Goal: Find contact information: Find contact information

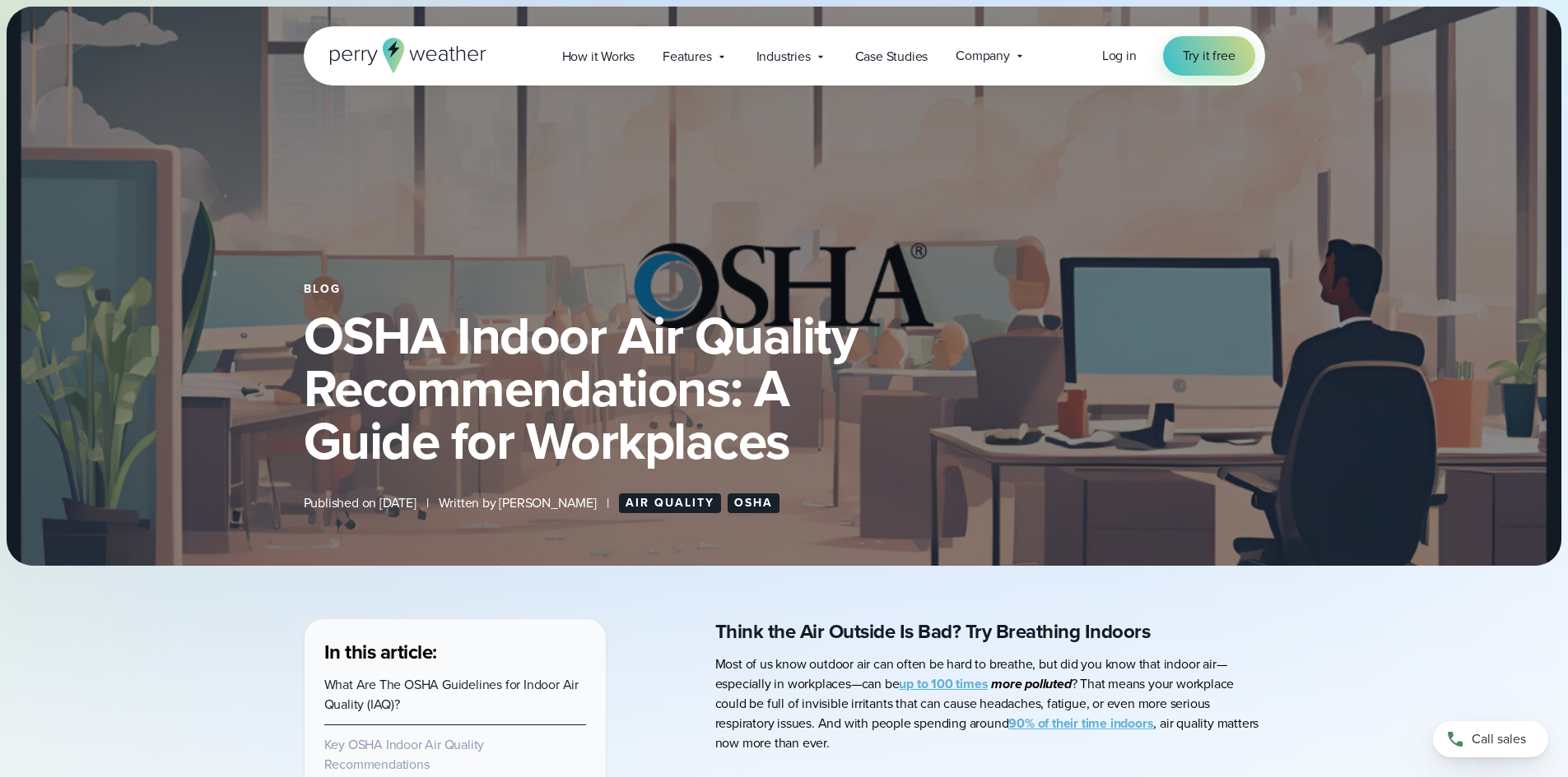
click at [379, 56] on icon at bounding box center [408, 56] width 157 height 35
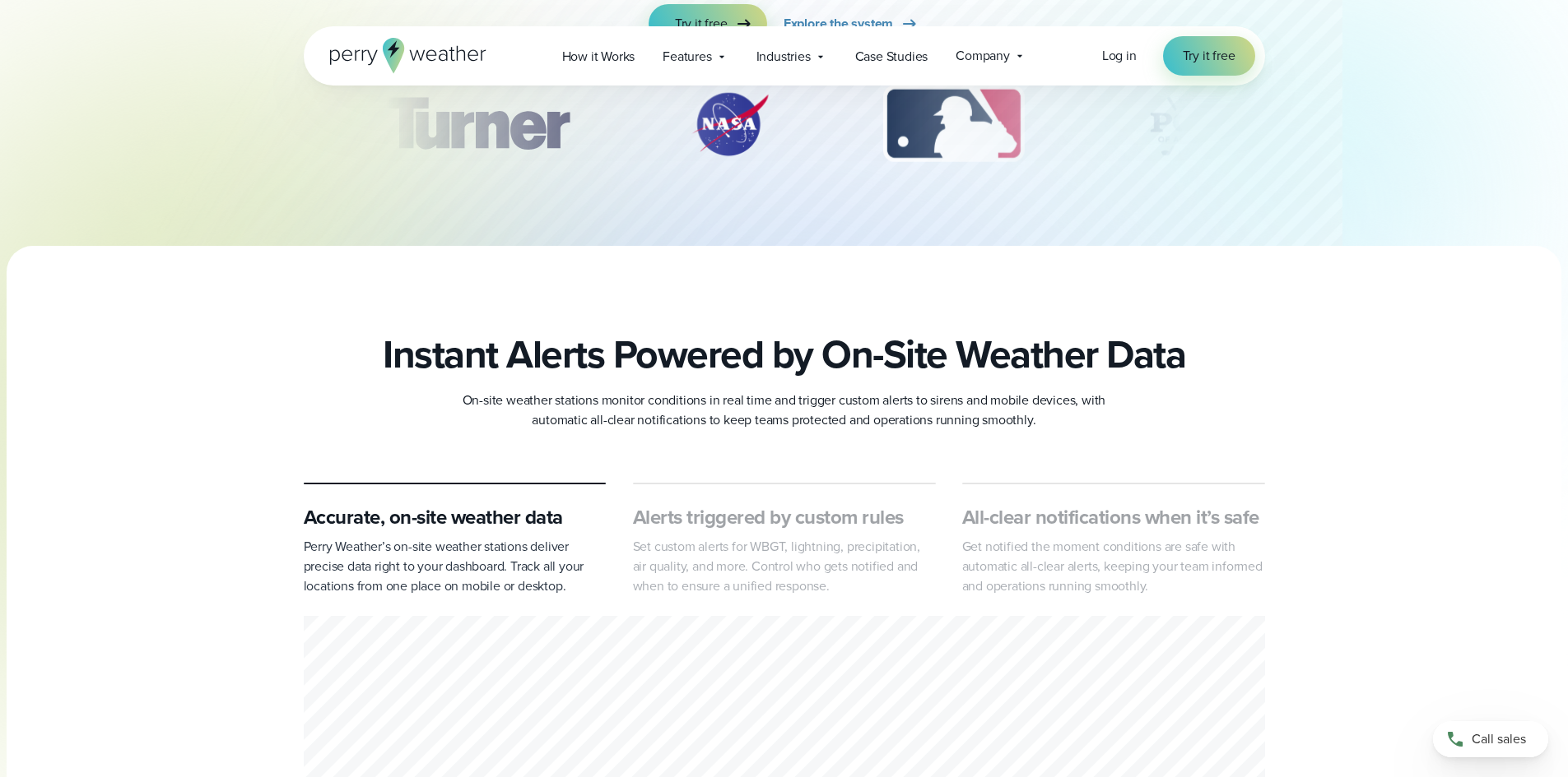
scroll to position [411, 0]
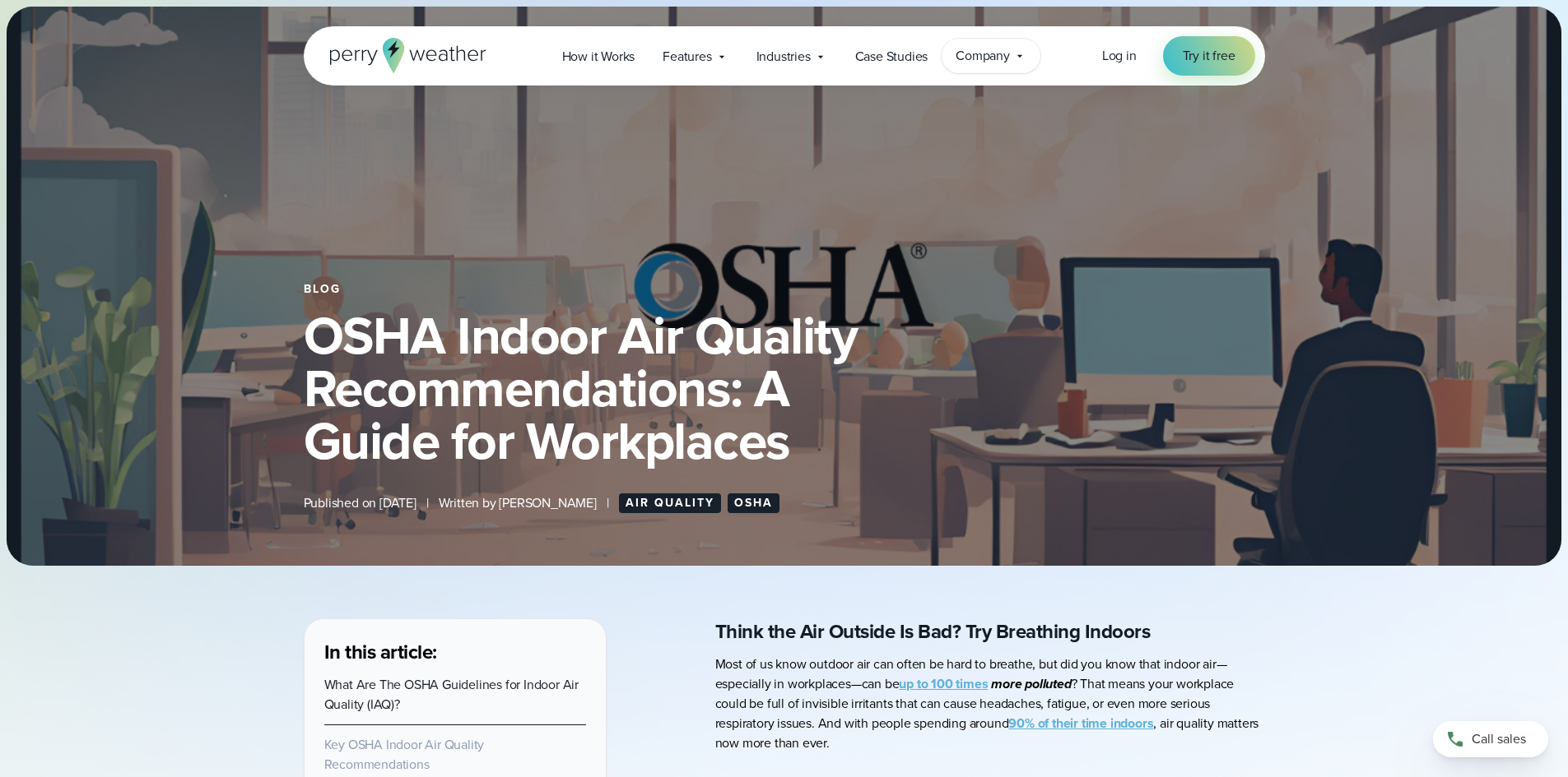
click at [1012, 58] on div "Company Contact Us Reach out to us for sales or support questions" at bounding box center [991, 56] width 99 height 34
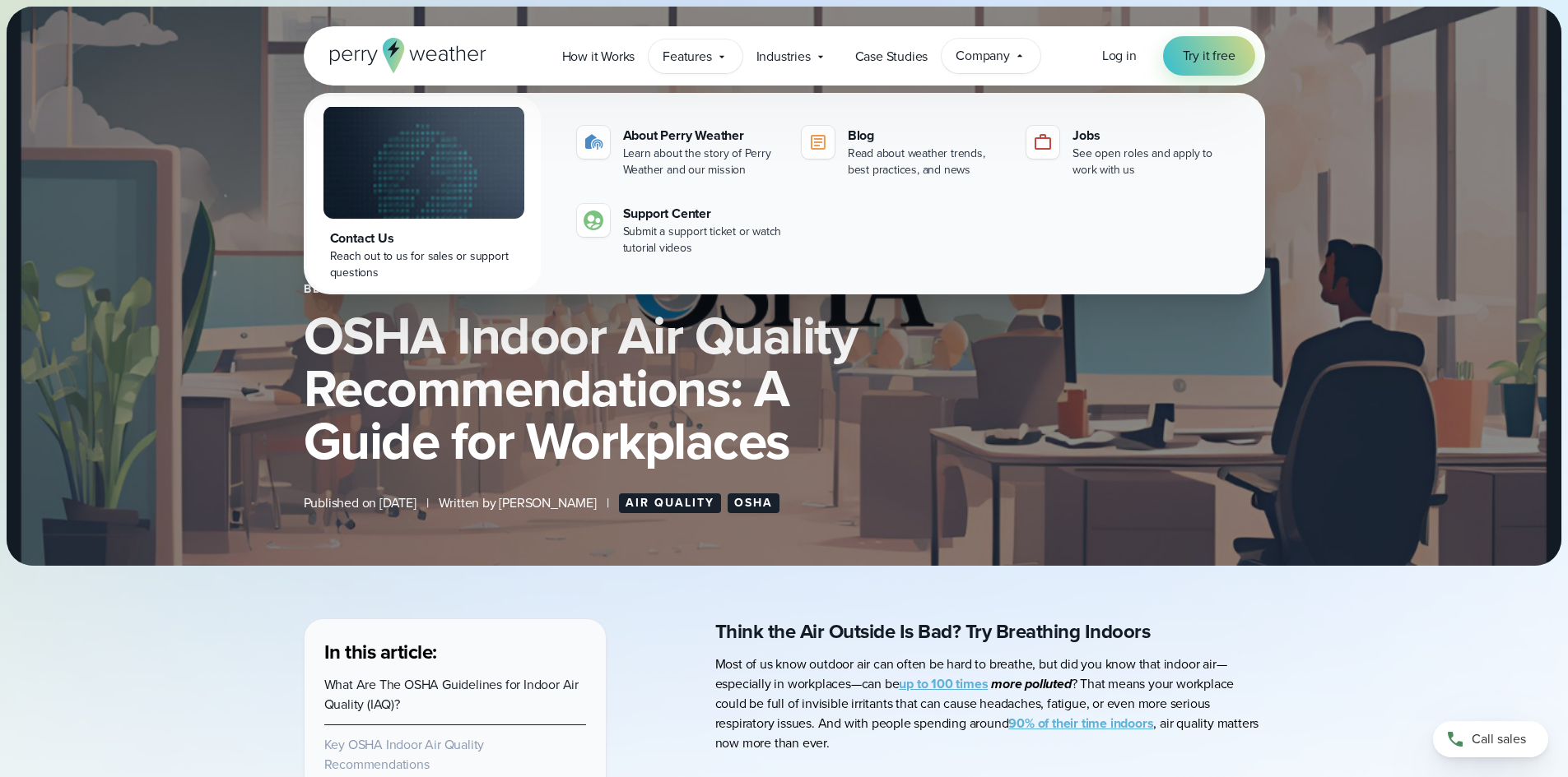
click at [730, 57] on div "Features Explore All Features Explore Perry Weather's on-site weather hardware …" at bounding box center [694, 57] width 93 height 34
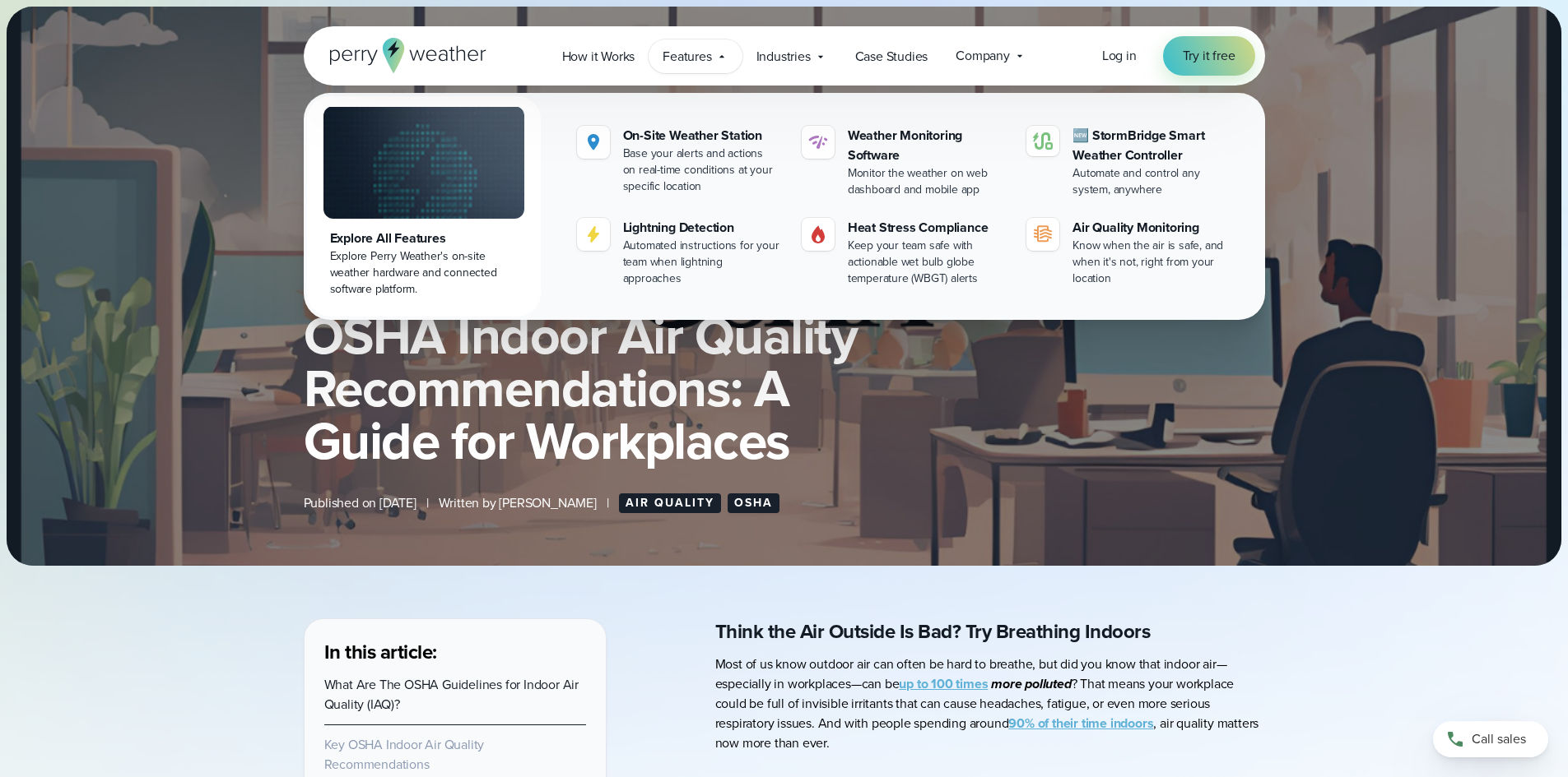
click at [1292, 83] on div "Open Menu Log in Try it free How it Works" at bounding box center [784, 56] width 1185 height 59
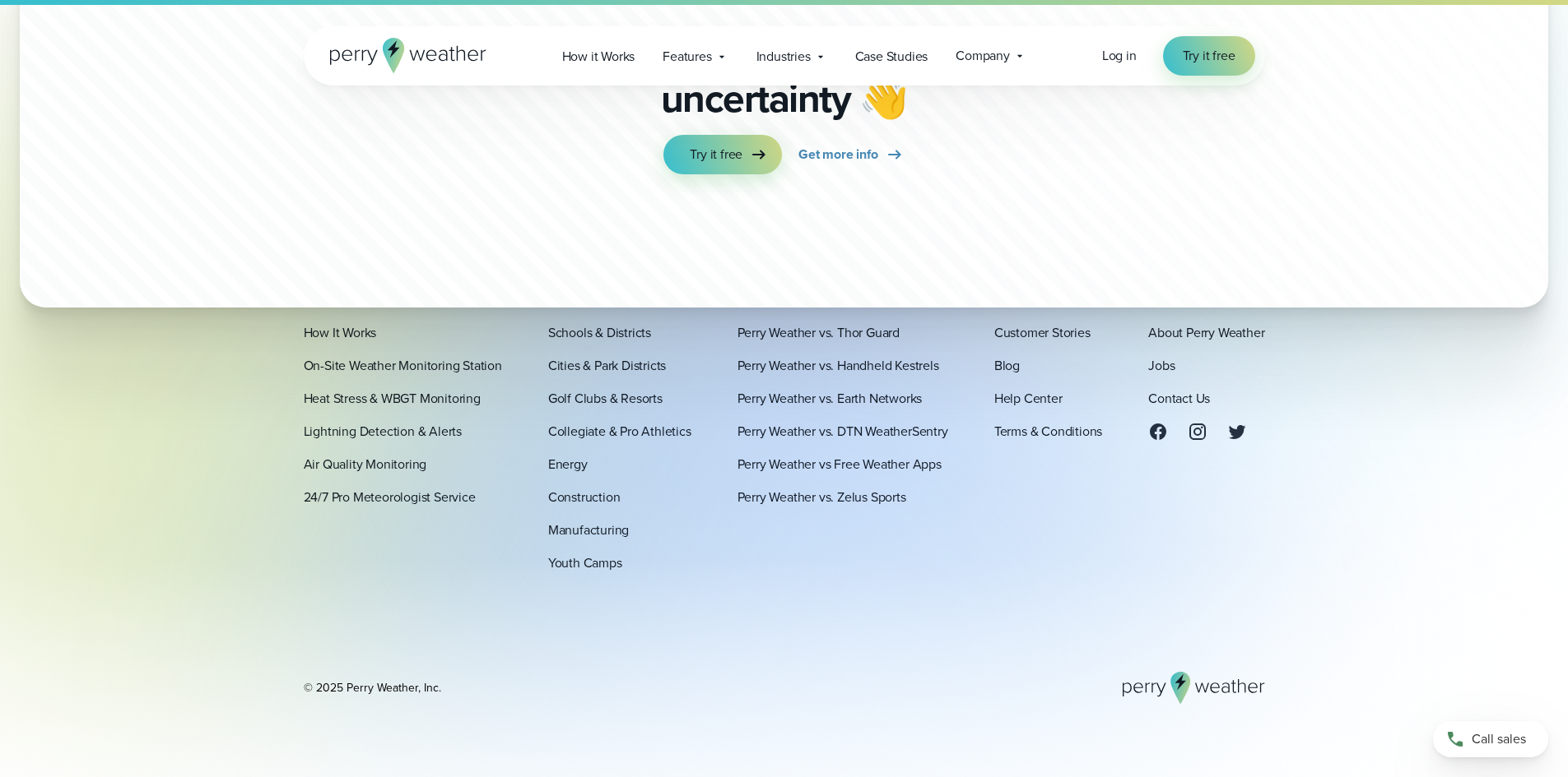
scroll to position [9045, 0]
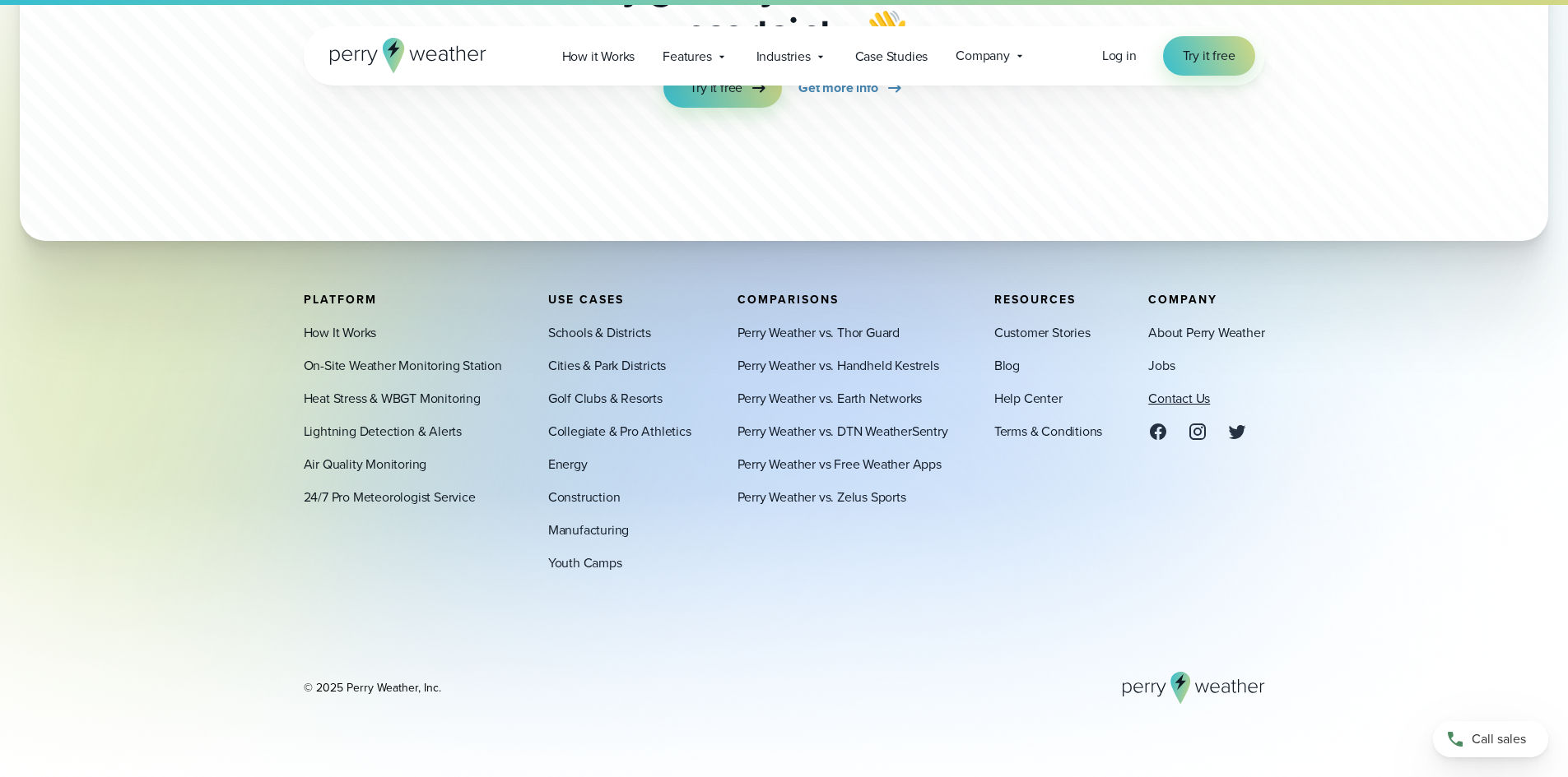
click at [1174, 406] on link "Contact Us" at bounding box center [1179, 399] width 62 height 19
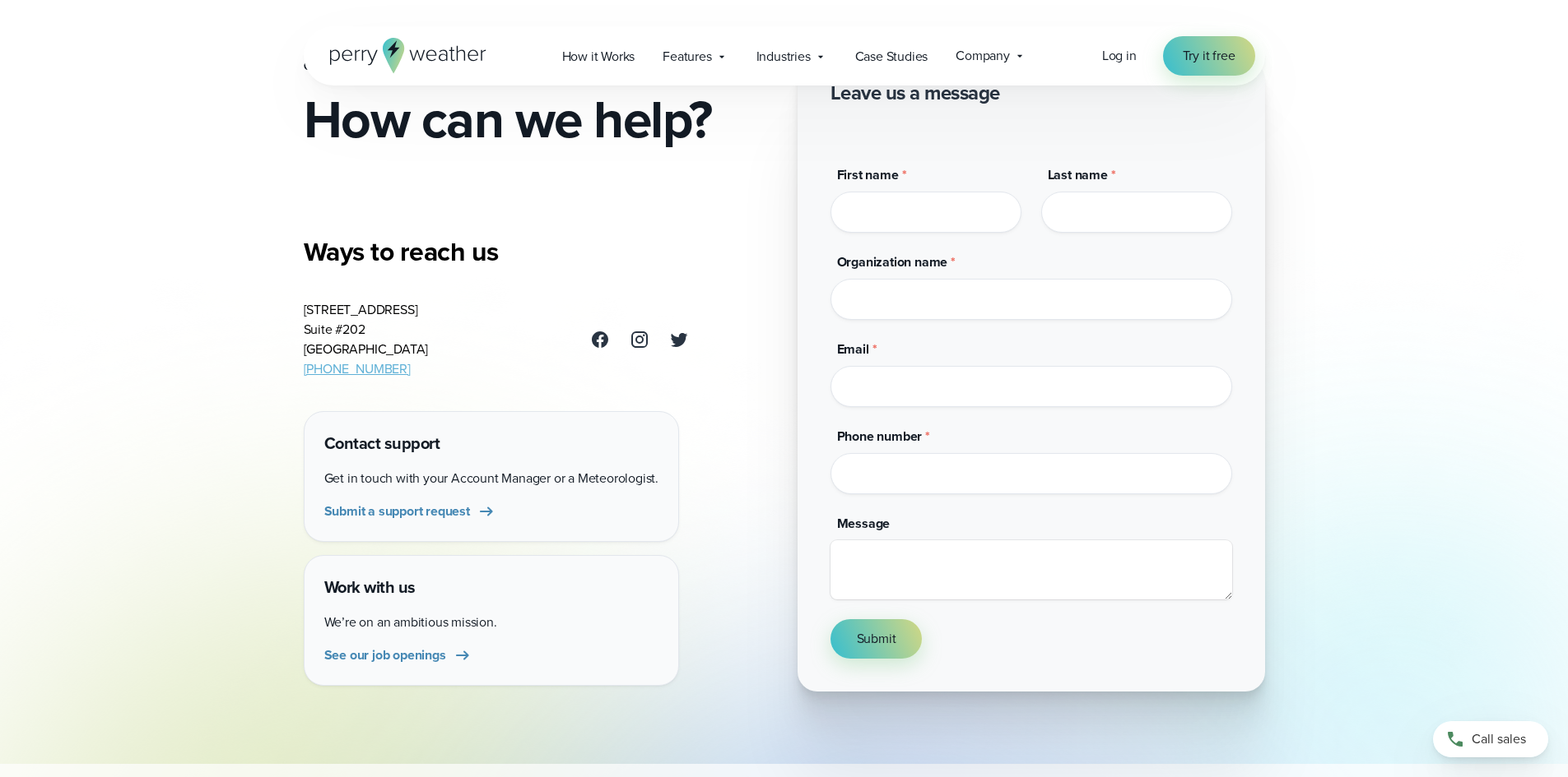
scroll to position [117, 0]
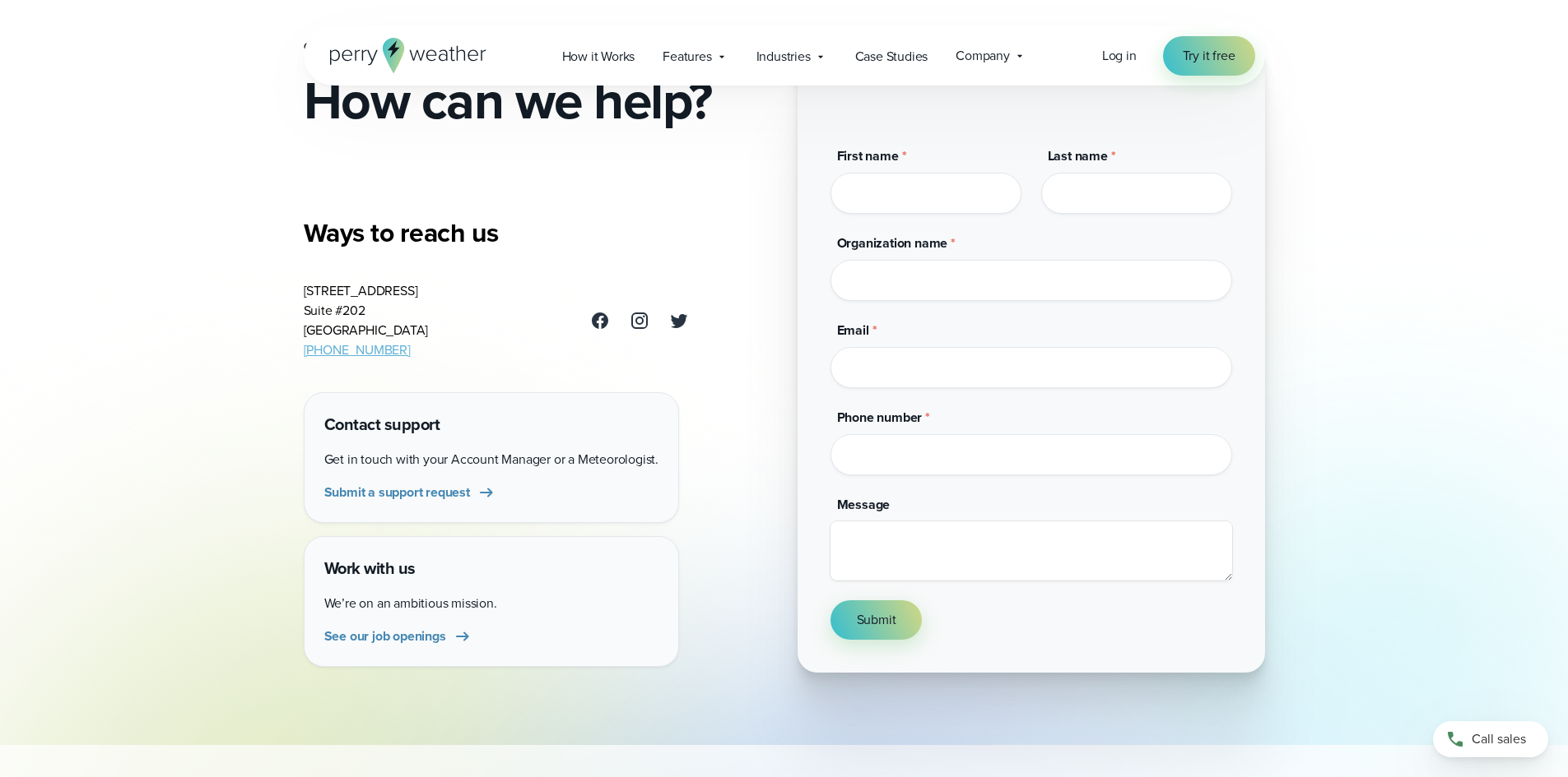
drag, startPoint x: 287, startPoint y: 0, endPoint x: 135, endPoint y: 140, distance: 206.6
click at [135, 140] on div "Open Menu Log in Try it free How it Works" at bounding box center [784, 592] width 1568 height 1418
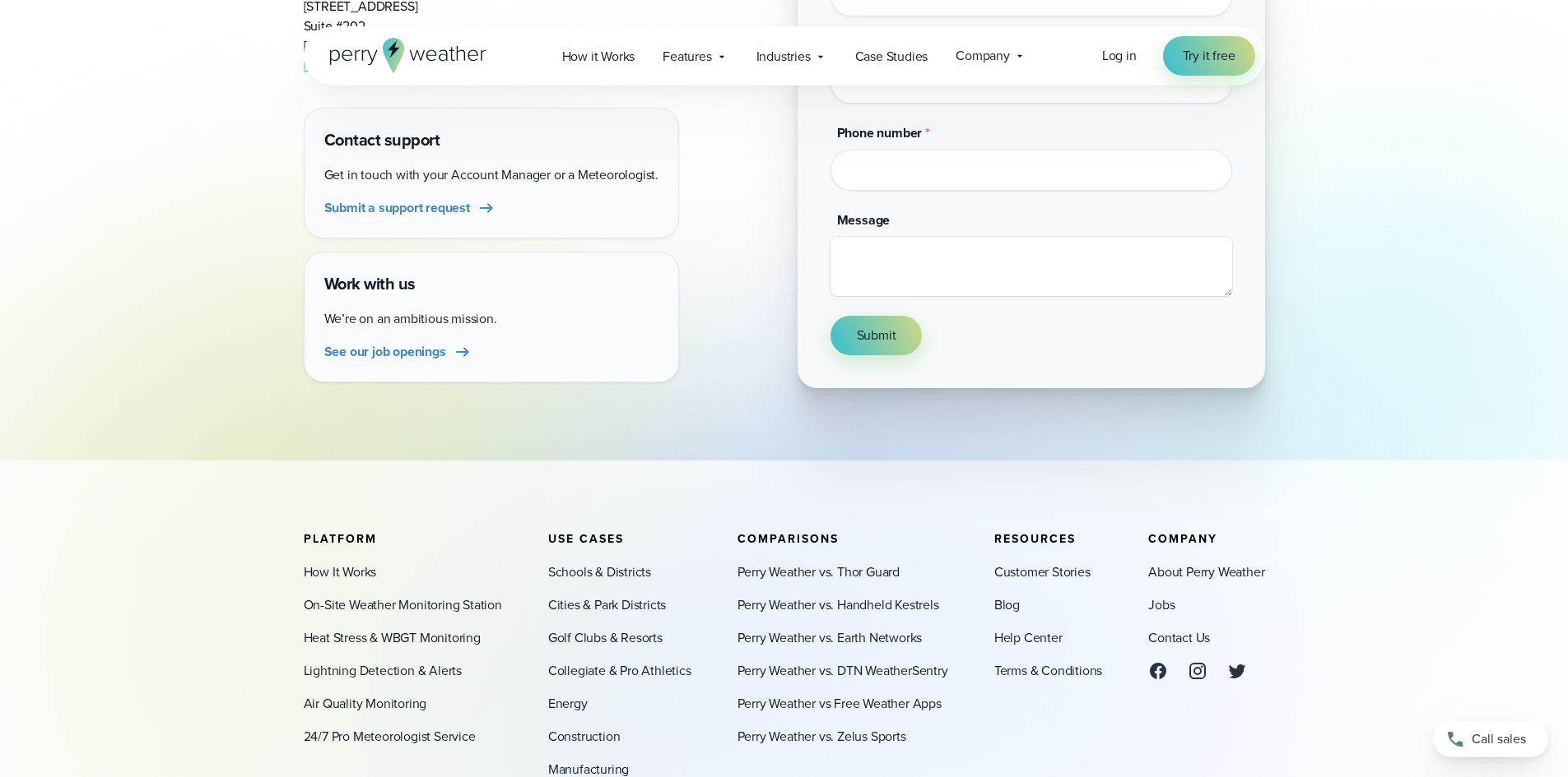
scroll to position [394, 0]
